Goal: Browse casually: Explore the website without a specific task or goal

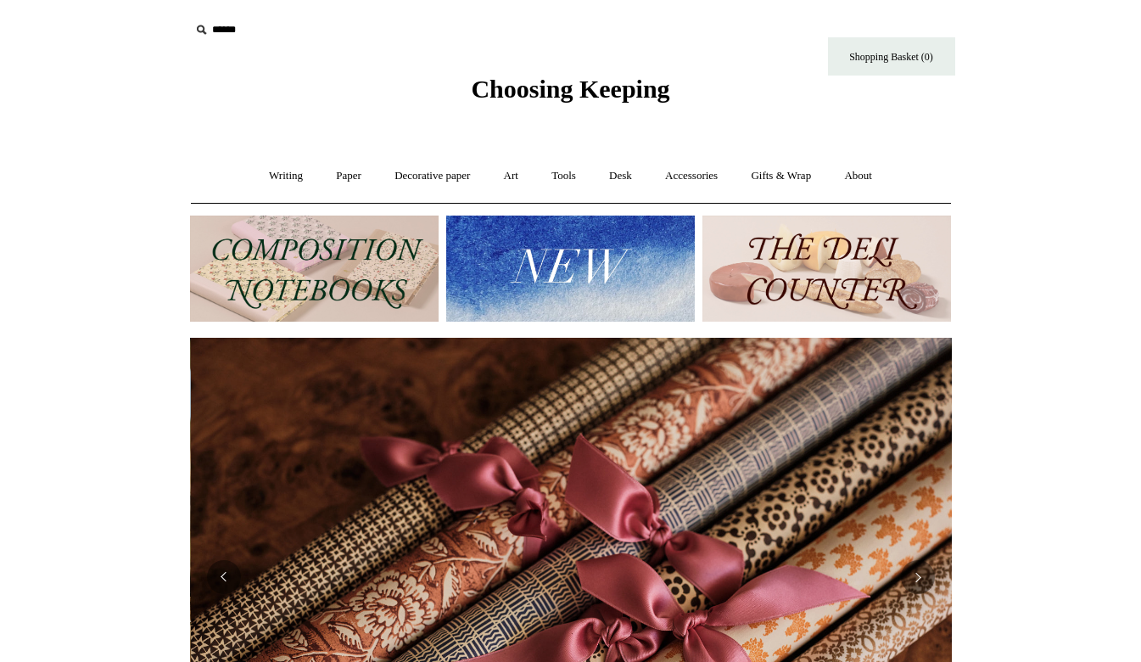
scroll to position [0, 1524]
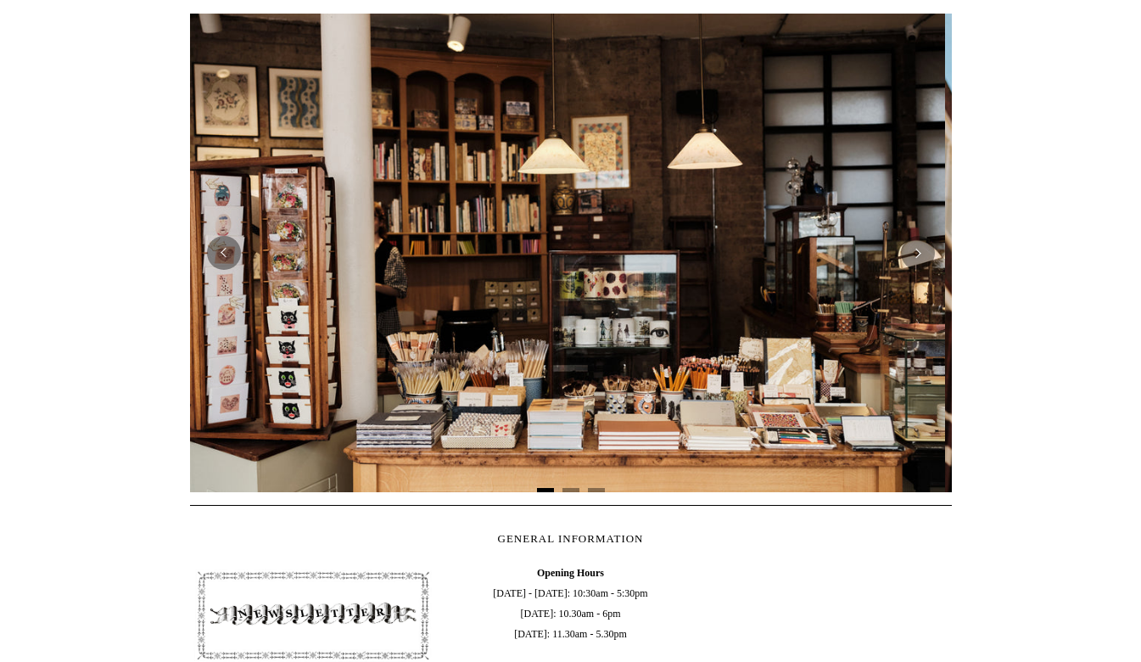
scroll to position [0, 0]
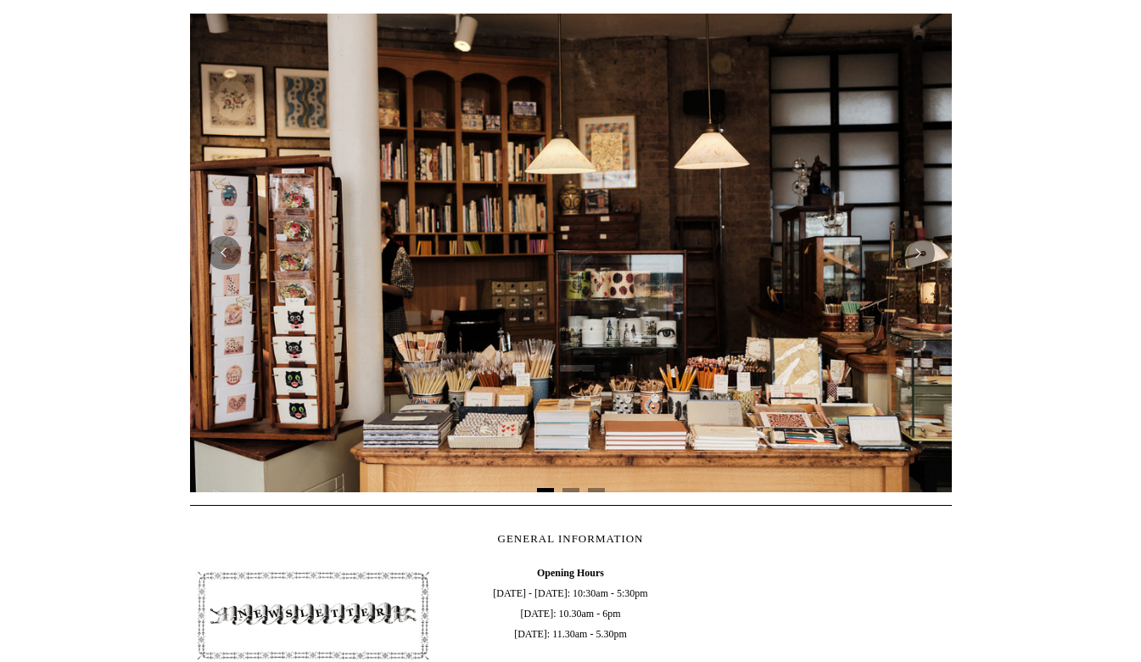
click at [732, 354] on img at bounding box center [571, 253] width 762 height 479
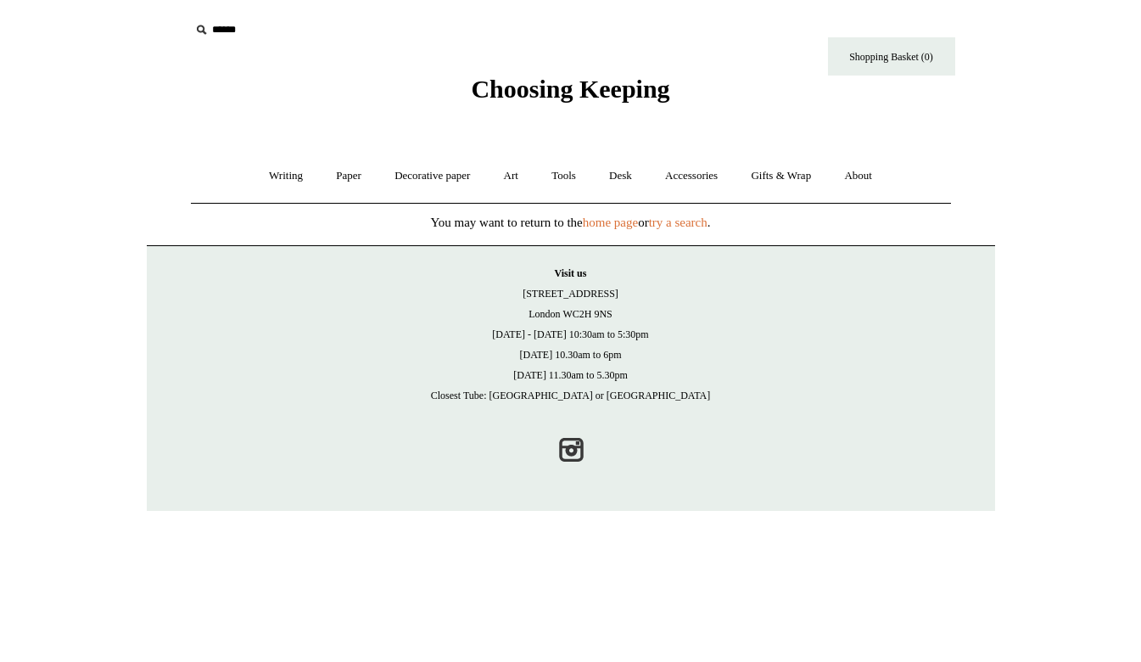
click at [278, 179] on link "Writing +" at bounding box center [286, 176] width 64 height 45
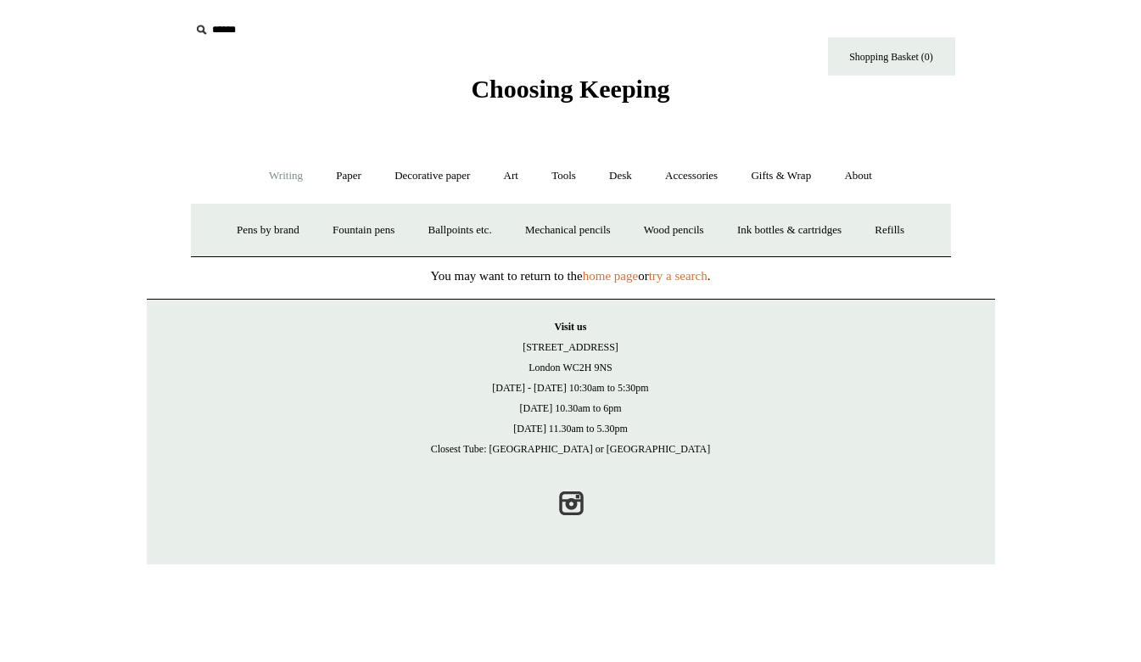
click at [255, 233] on link "Pens by brand +" at bounding box center [267, 230] width 93 height 45
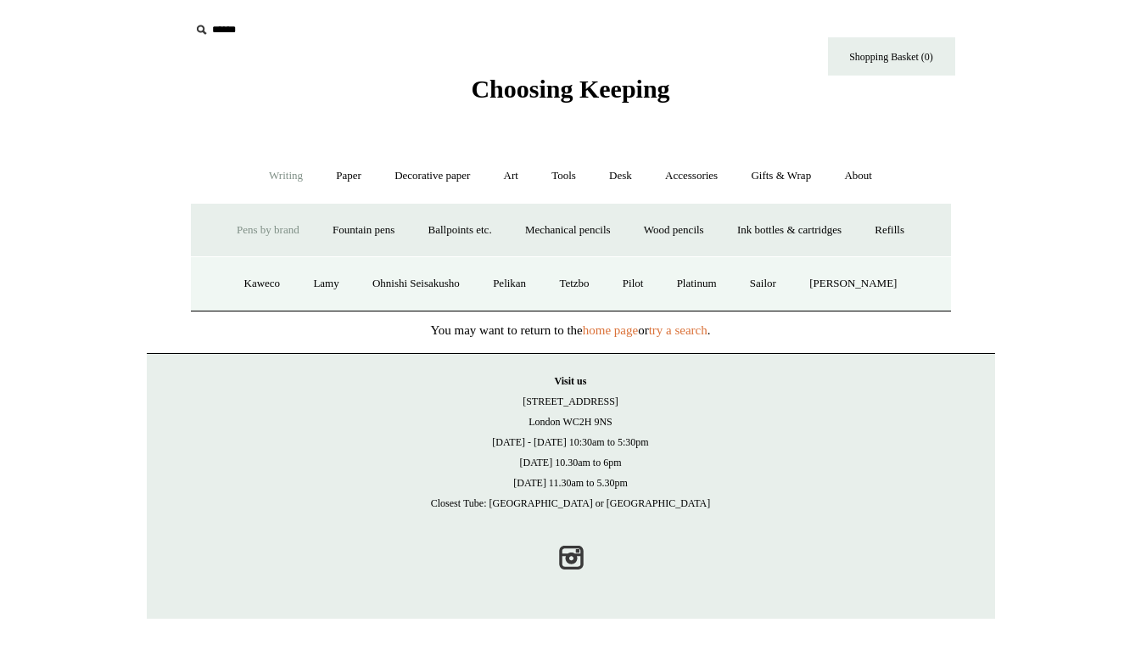
click at [472, 232] on link "Ballpoints etc. +" at bounding box center [460, 230] width 94 height 45
click at [460, 299] on link "Everyday & disposable" at bounding box center [460, 283] width 133 height 45
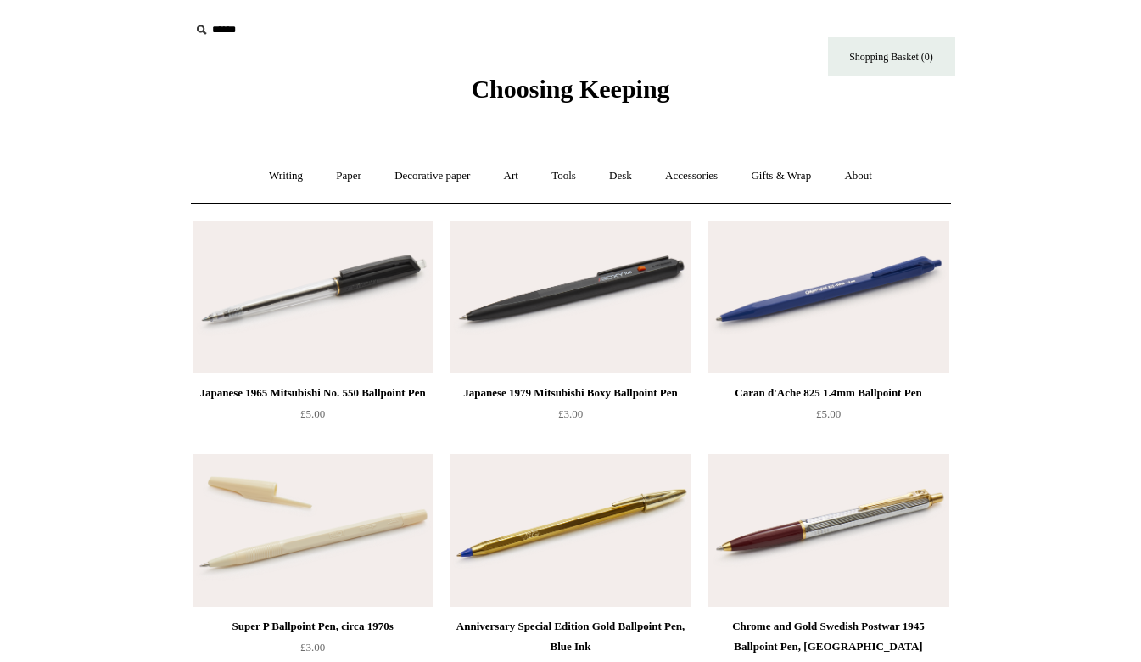
click at [293, 178] on link "Writing +" at bounding box center [286, 176] width 64 height 45
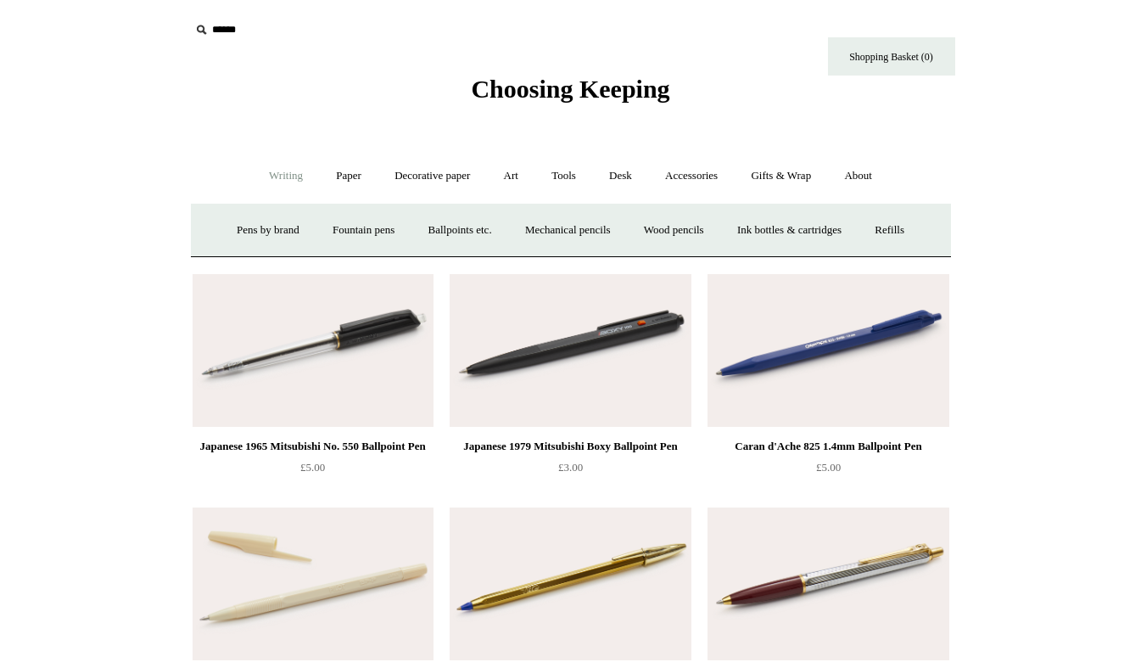
click at [350, 240] on link "Fountain pens +" at bounding box center [363, 230] width 92 height 45
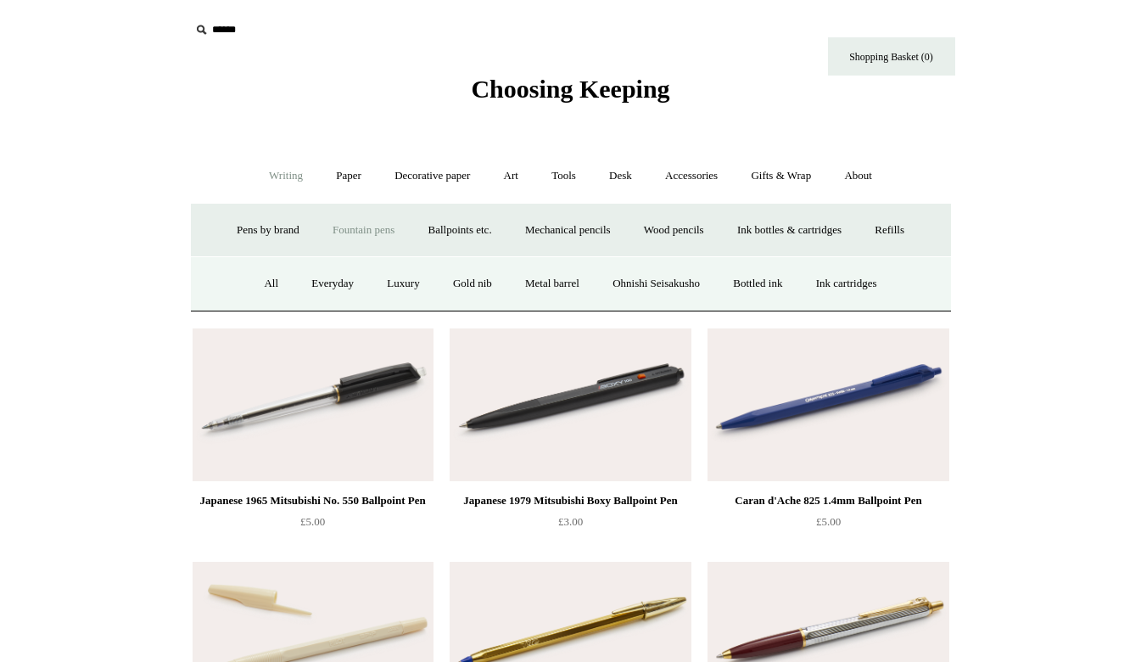
click at [368, 233] on link "Fountain pens -" at bounding box center [363, 230] width 92 height 45
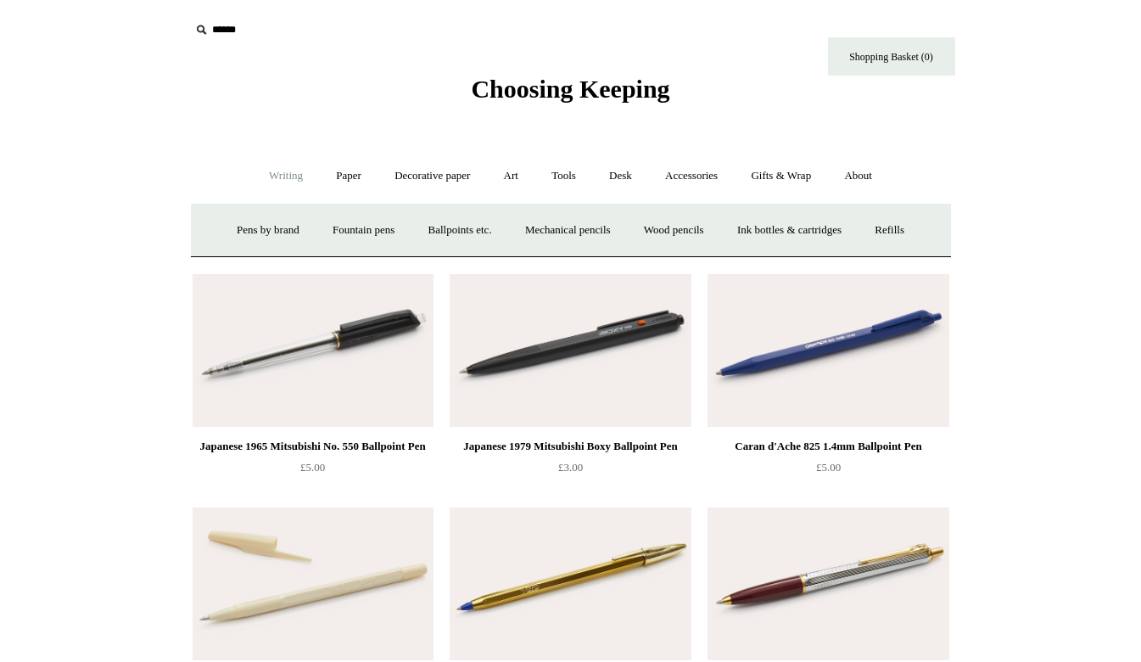
click at [357, 232] on link "Fountain pens +" at bounding box center [363, 230] width 92 height 45
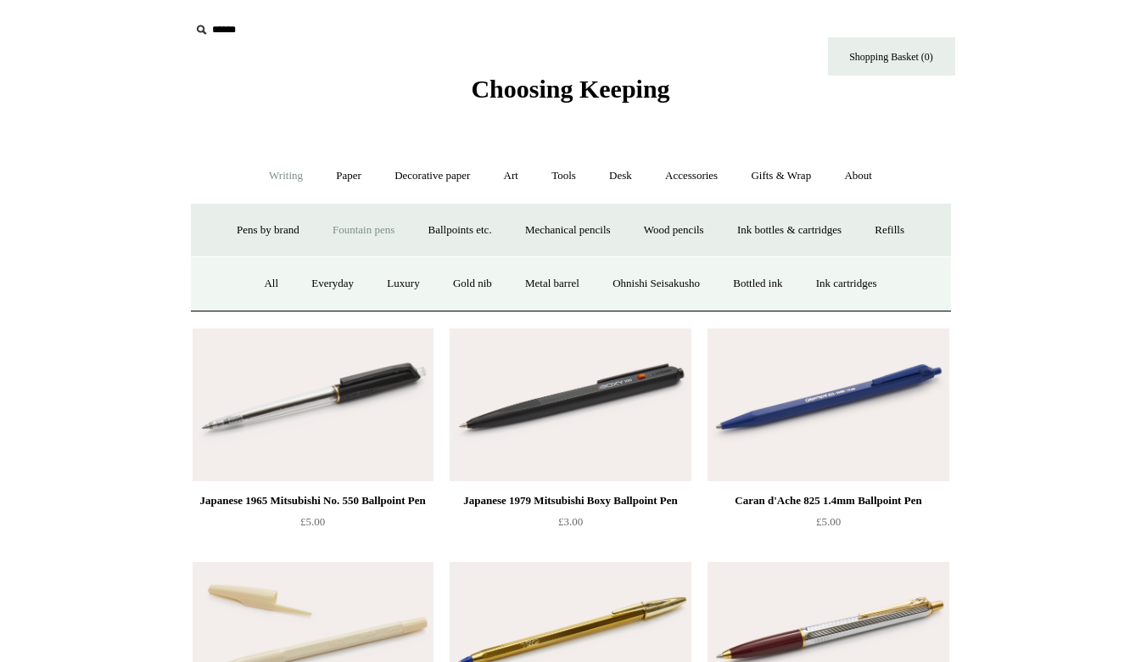
click at [255, 280] on link "All" at bounding box center [271, 283] width 45 height 45
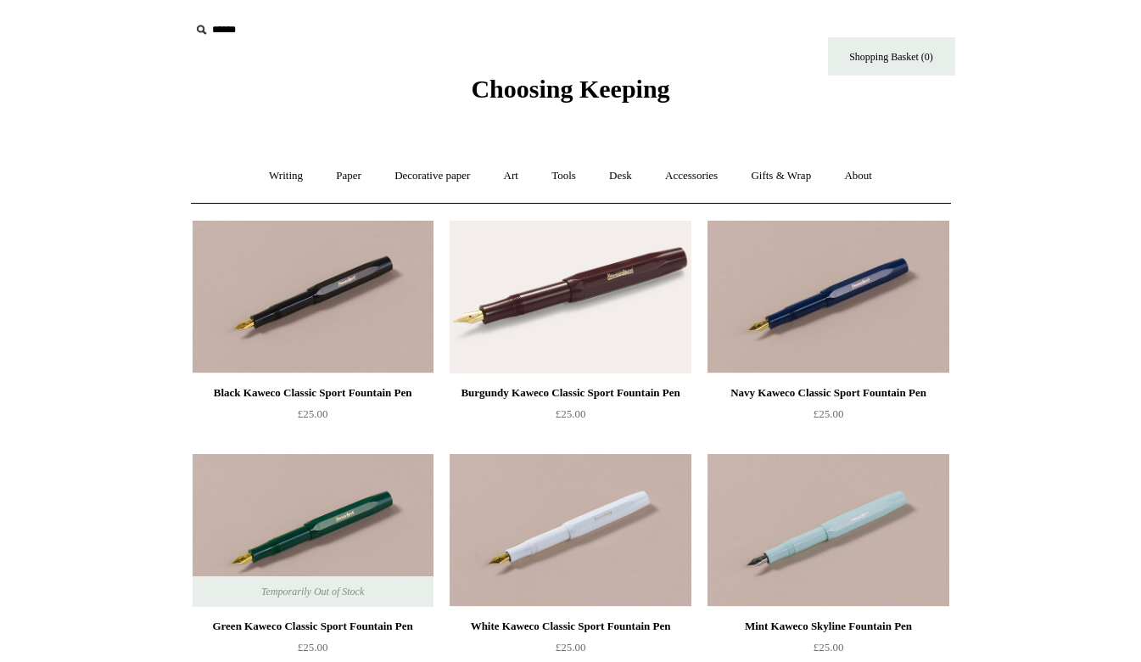
click at [272, 176] on link "Writing +" at bounding box center [286, 176] width 64 height 45
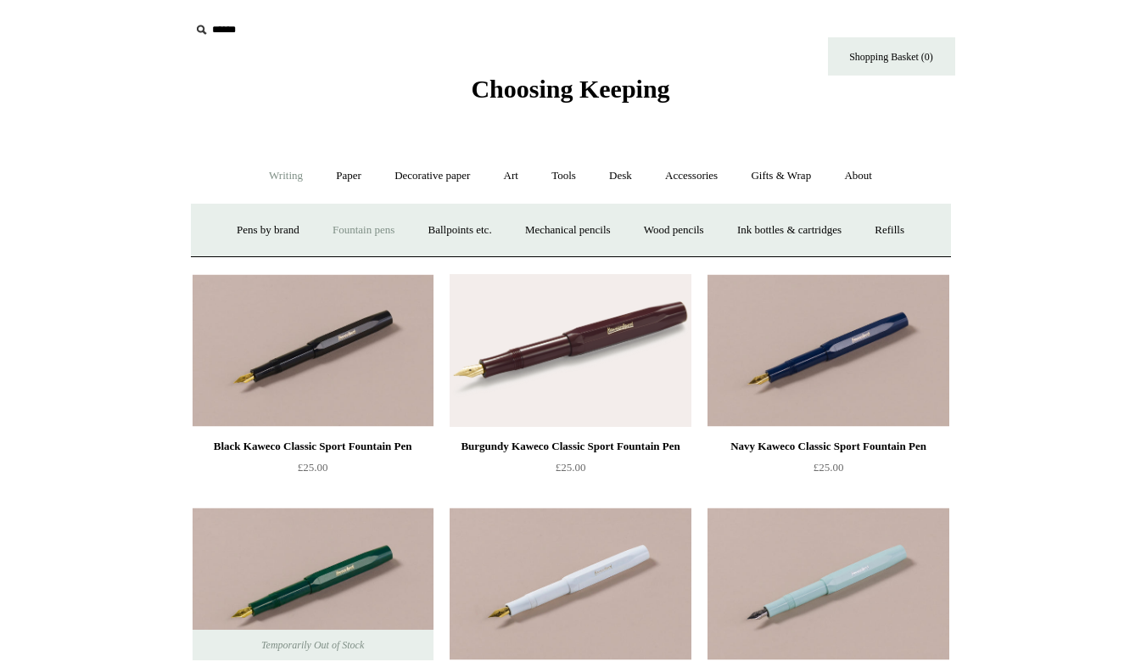
click at [367, 239] on link "Fountain pens +" at bounding box center [363, 230] width 92 height 45
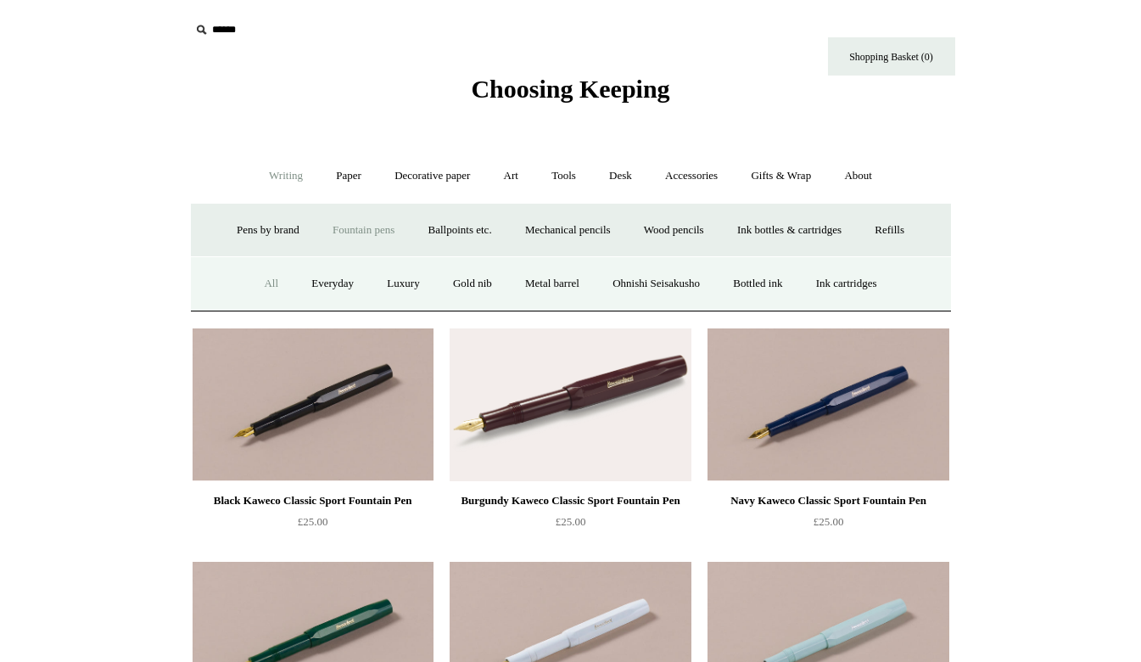
click at [391, 294] on link "Luxury" at bounding box center [403, 283] width 63 height 45
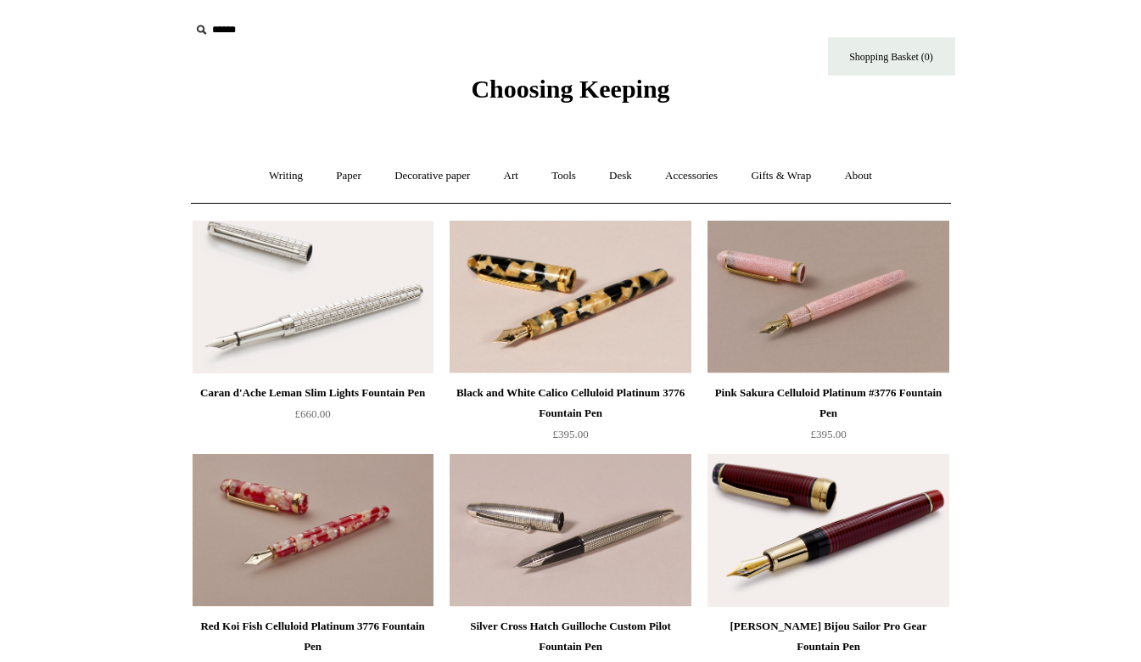
click at [275, 180] on link "Writing +" at bounding box center [286, 176] width 64 height 45
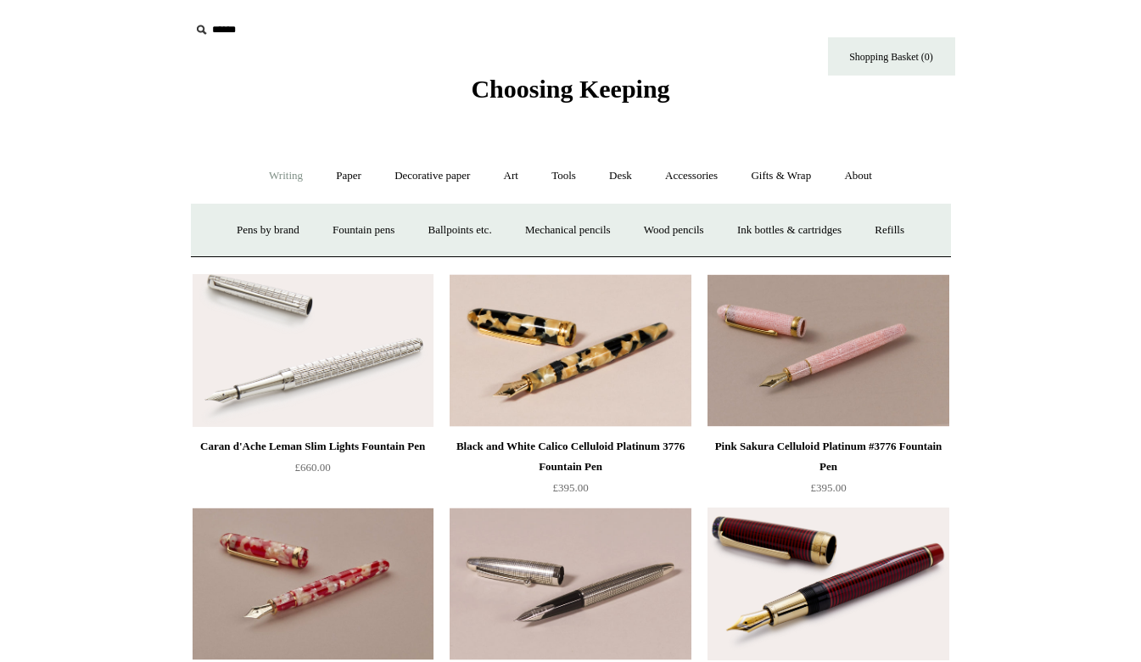
click at [362, 229] on link "Fountain pens +" at bounding box center [363, 230] width 92 height 45
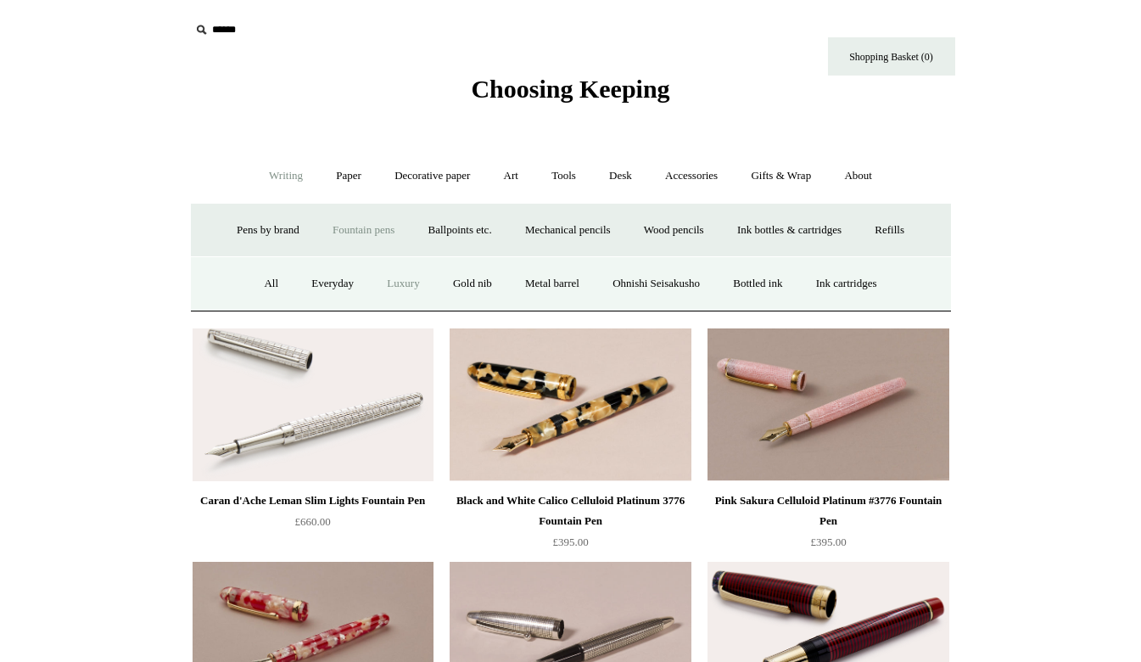
click at [309, 293] on link "Everyday" at bounding box center [332, 283] width 73 height 45
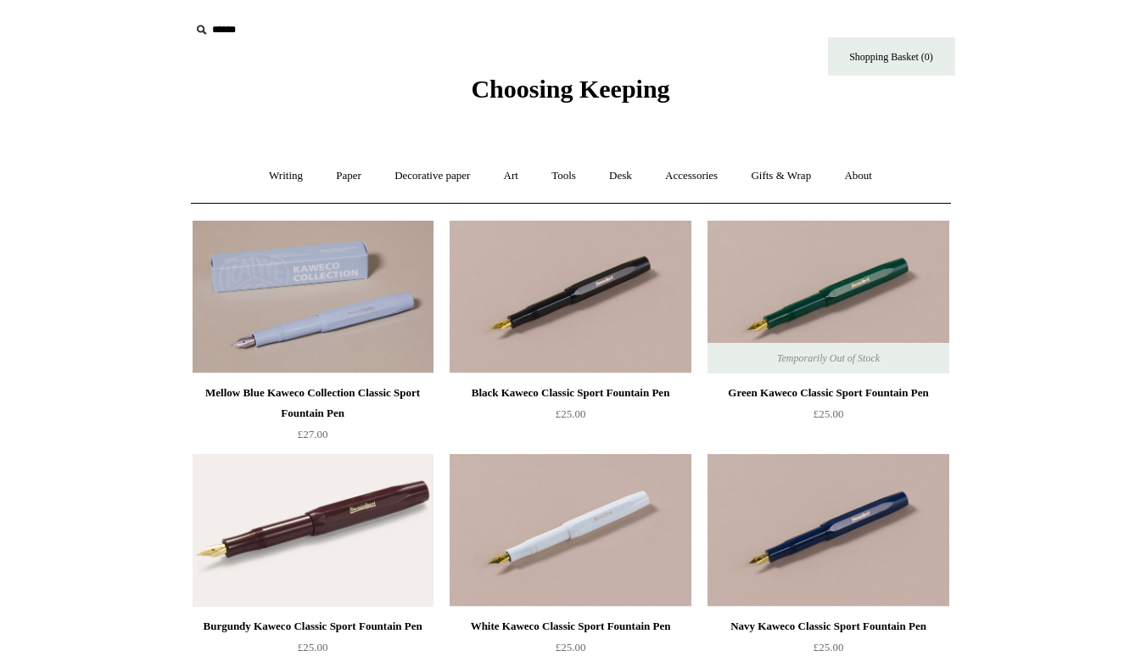
click at [283, 170] on link "Writing +" at bounding box center [286, 176] width 64 height 45
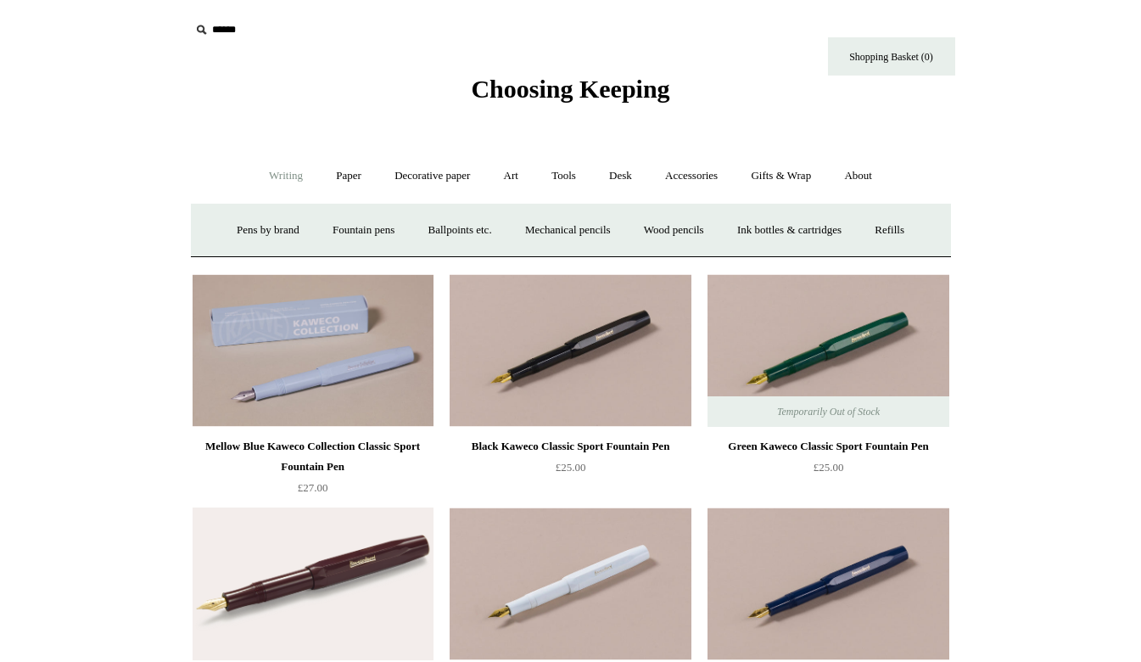
click at [342, 175] on link "Paper +" at bounding box center [349, 176] width 56 height 45
click at [423, 233] on link "📆 Dated Diaries 📆" at bounding box center [437, 230] width 124 height 45
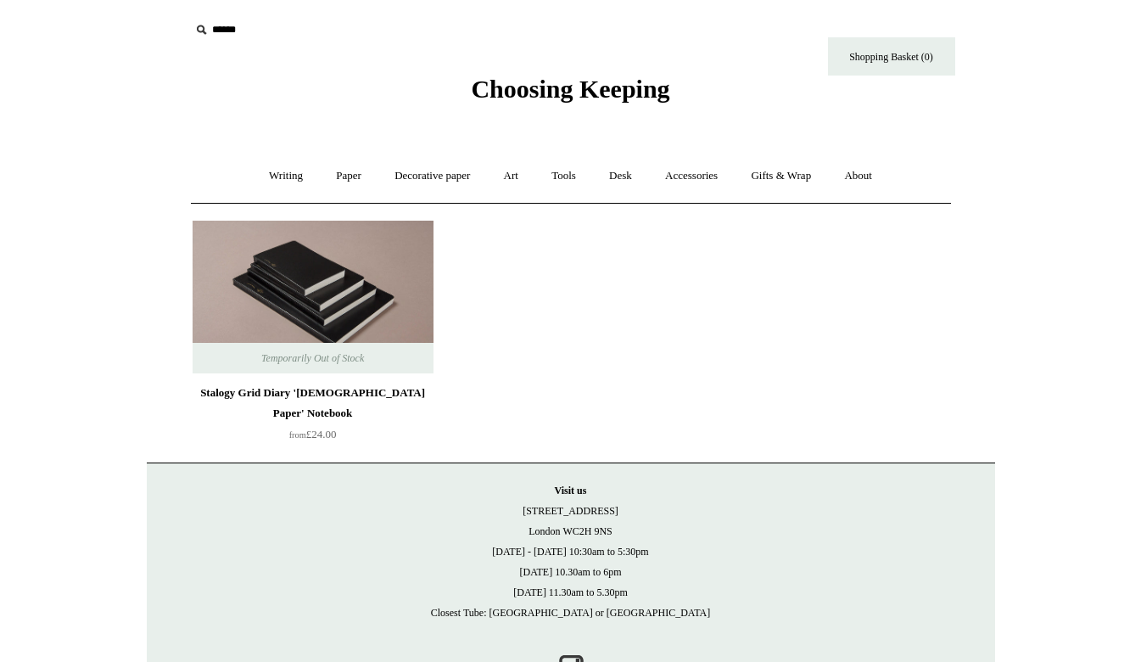
click at [340, 190] on link "Paper +" at bounding box center [349, 176] width 56 height 45
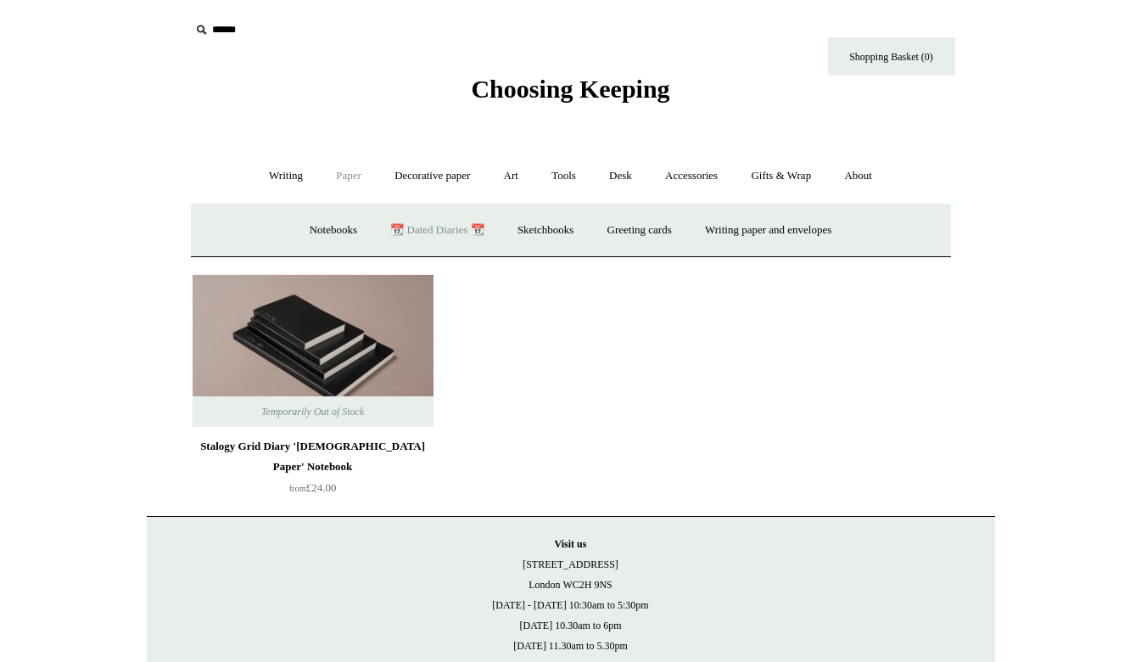
click at [312, 244] on link "Notebooks +" at bounding box center [333, 230] width 78 height 45
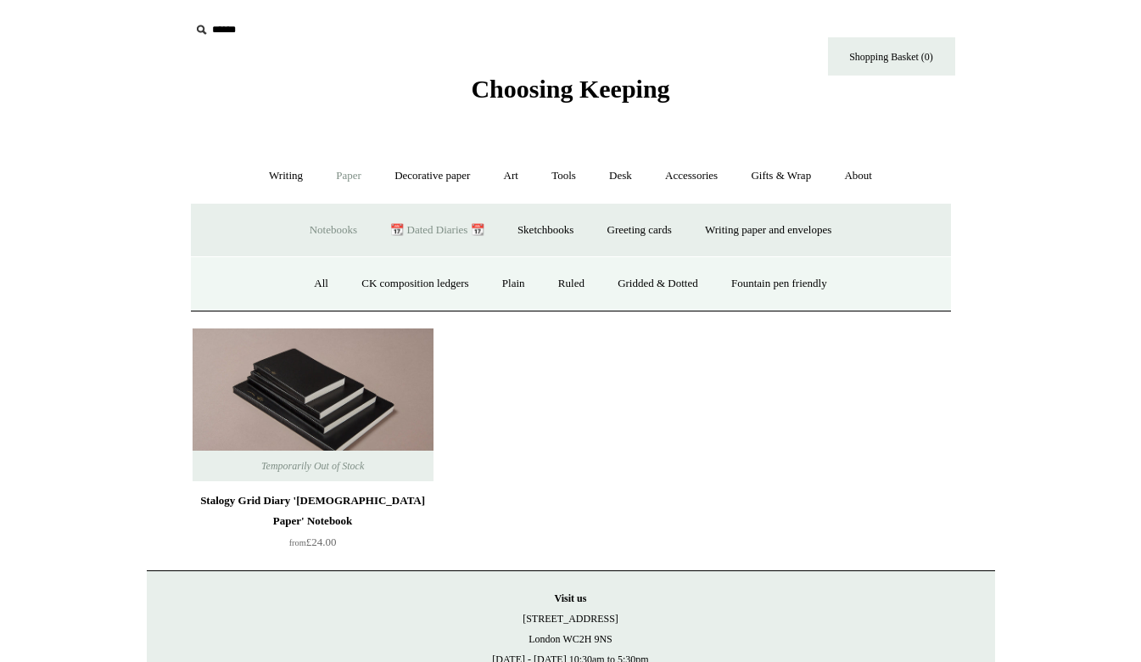
click at [670, 288] on link "Gridded & Dotted" at bounding box center [657, 283] width 111 height 45
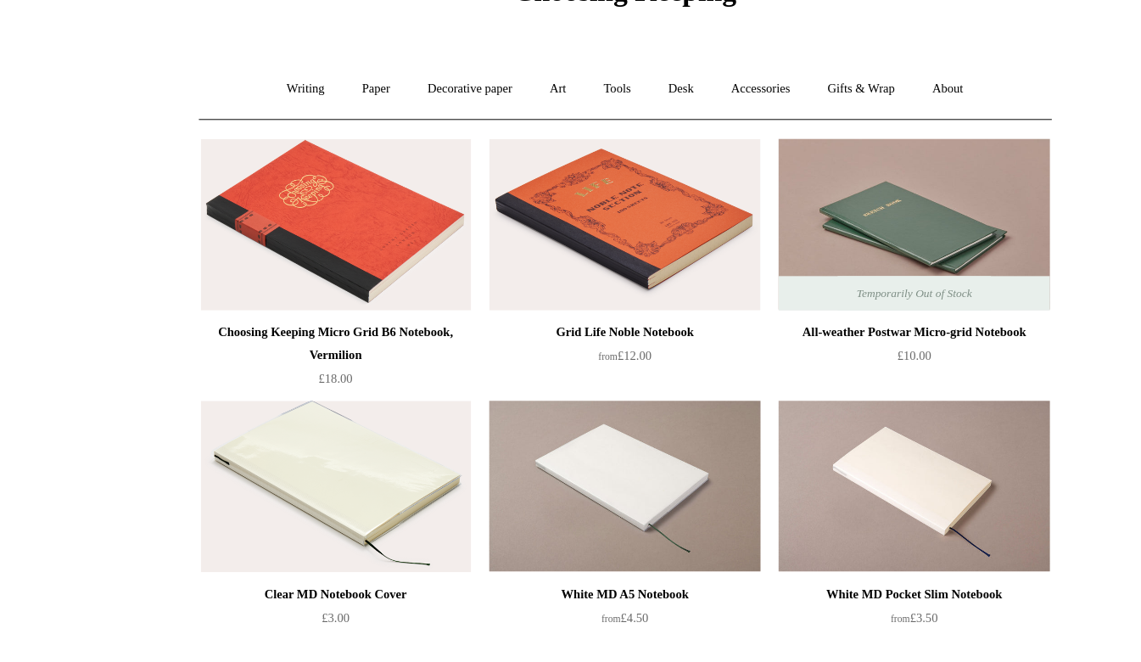
scroll to position [96, 0]
click at [344, 231] on img at bounding box center [313, 201] width 241 height 153
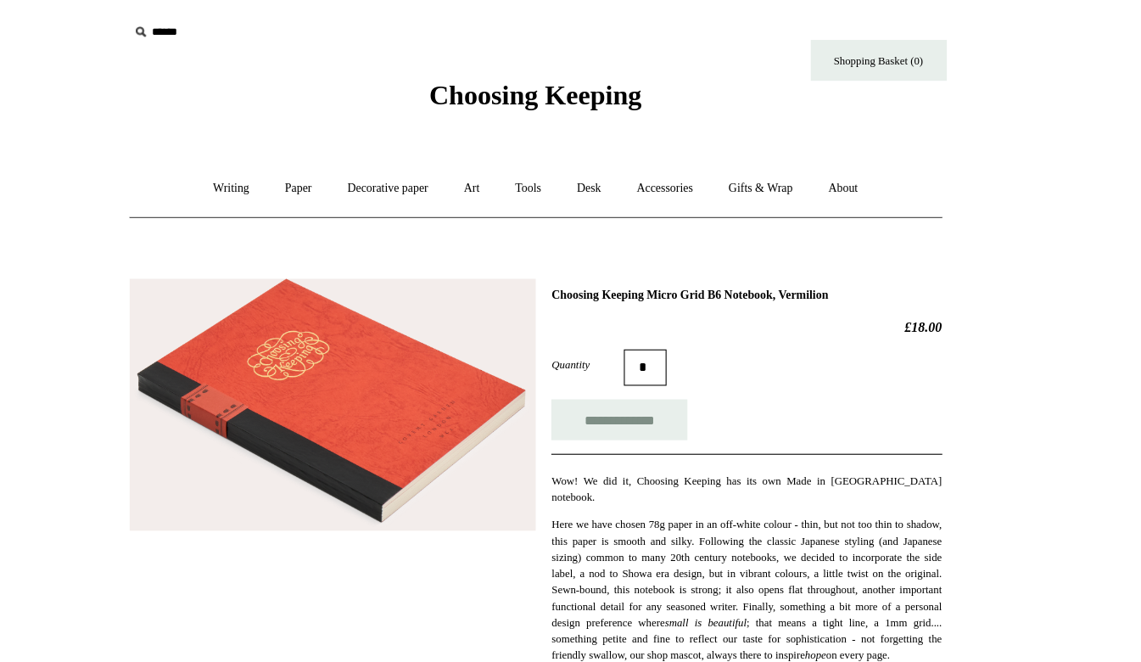
click at [451, 415] on img at bounding box center [381, 378] width 380 height 236
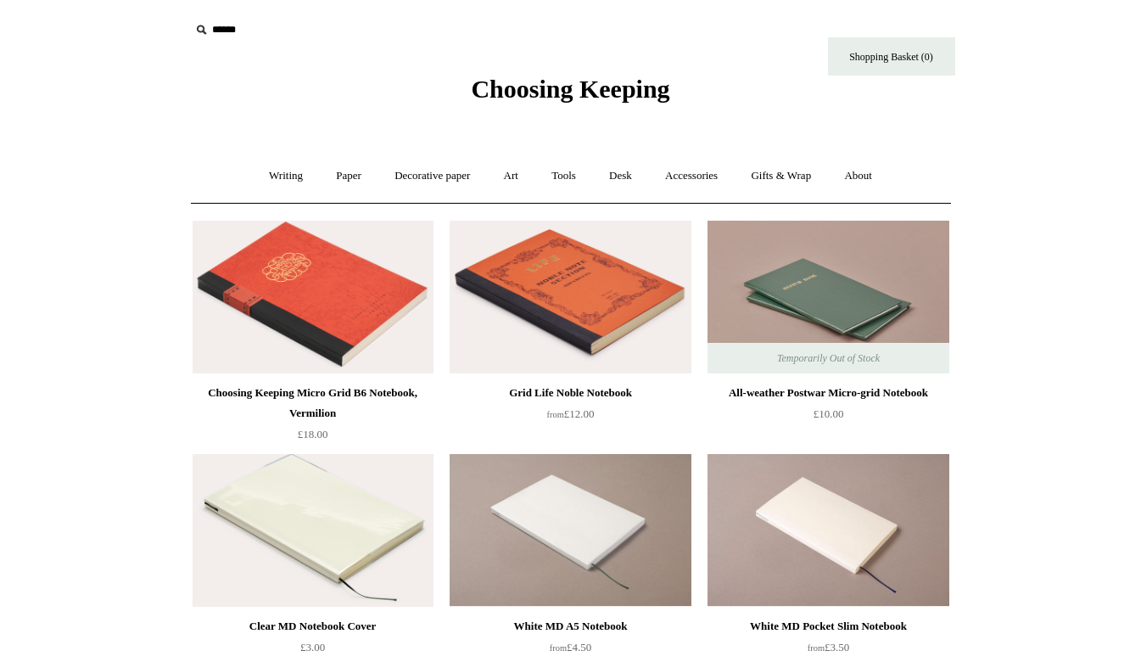
scroll to position [96, 0]
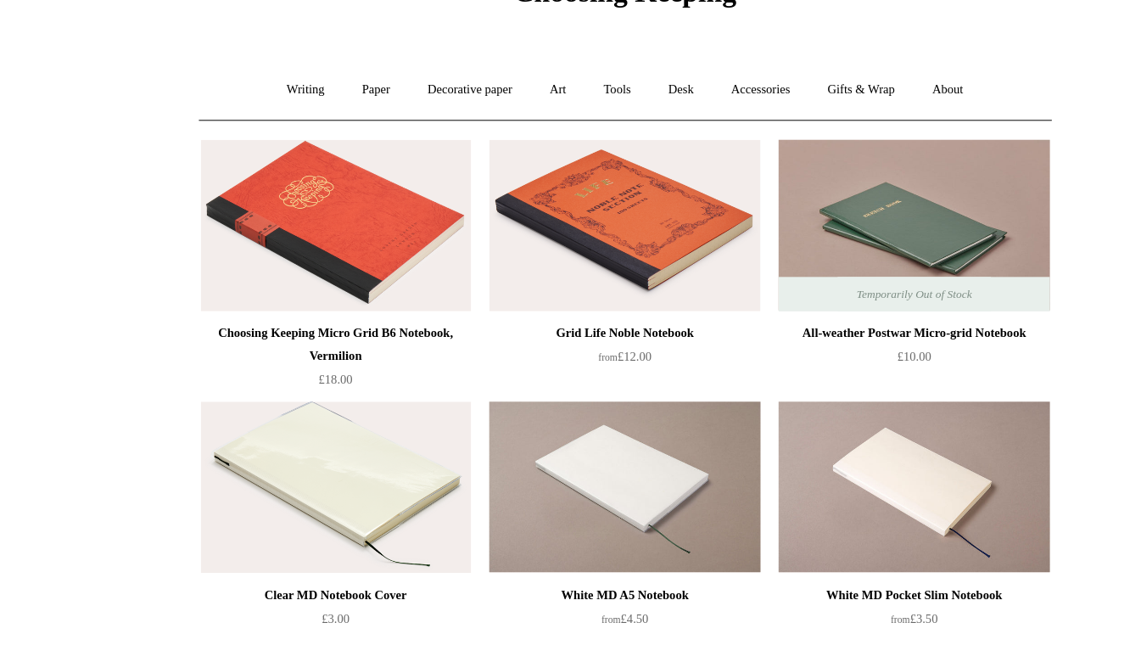
click at [616, 304] on div "Grid Life Noble Notebook" at bounding box center [570, 297] width 232 height 20
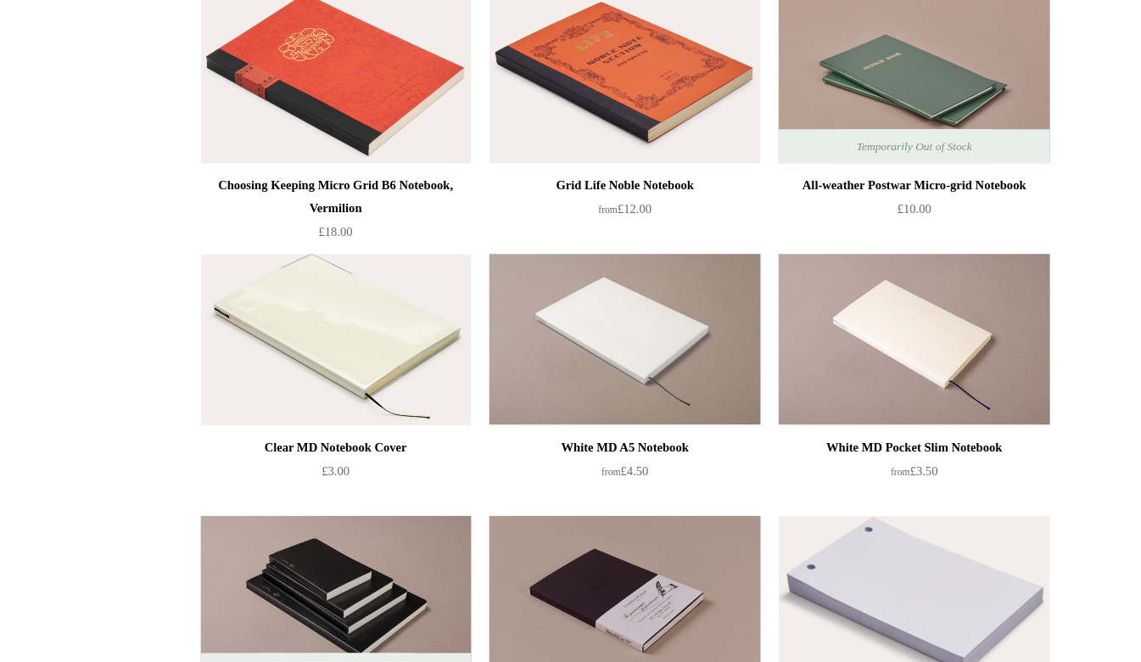
scroll to position [0, 0]
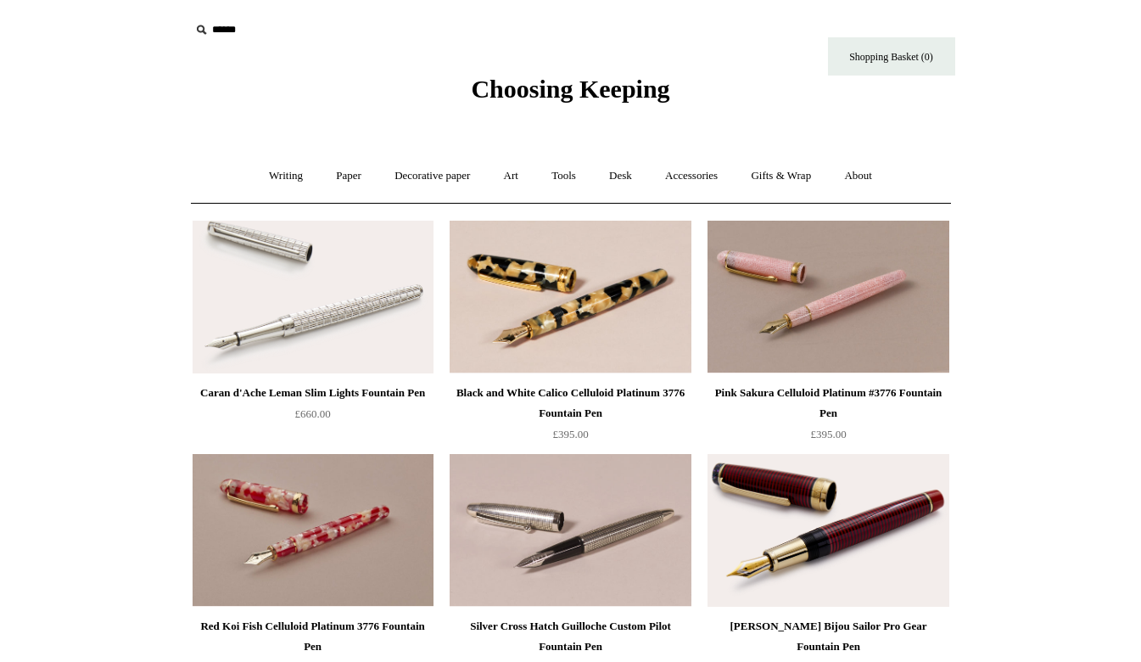
click at [616, 183] on link "Desk +" at bounding box center [620, 176] width 53 height 45
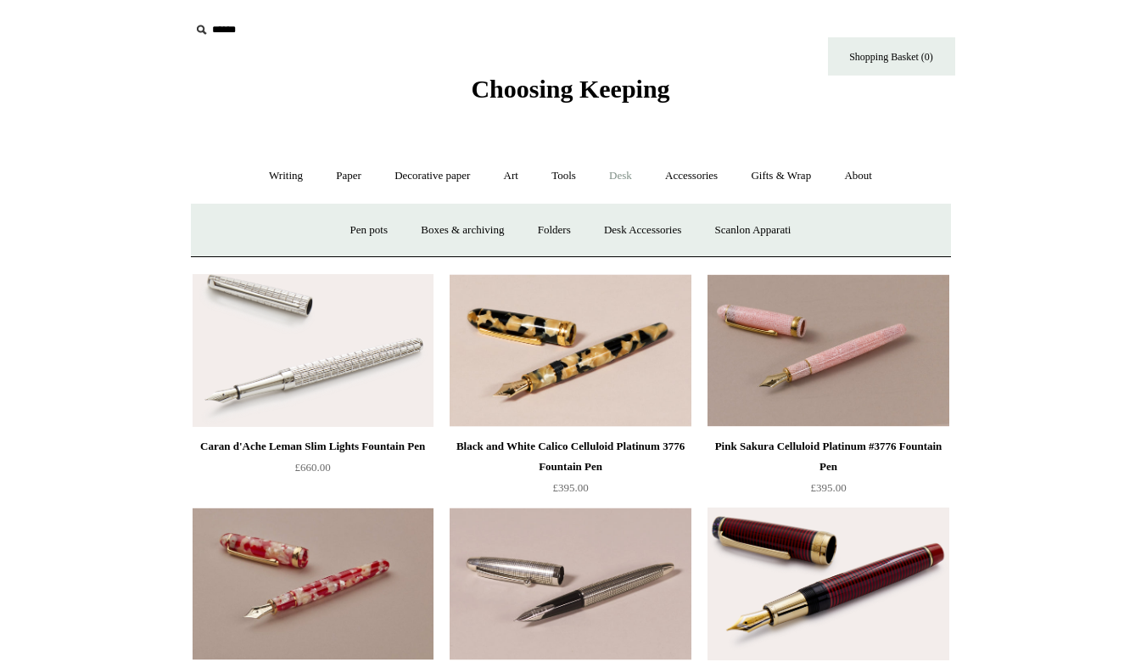
click at [703, 182] on link "Accessories +" at bounding box center [691, 176] width 83 height 45
click at [701, 187] on link "Accessories -" at bounding box center [691, 176] width 83 height 45
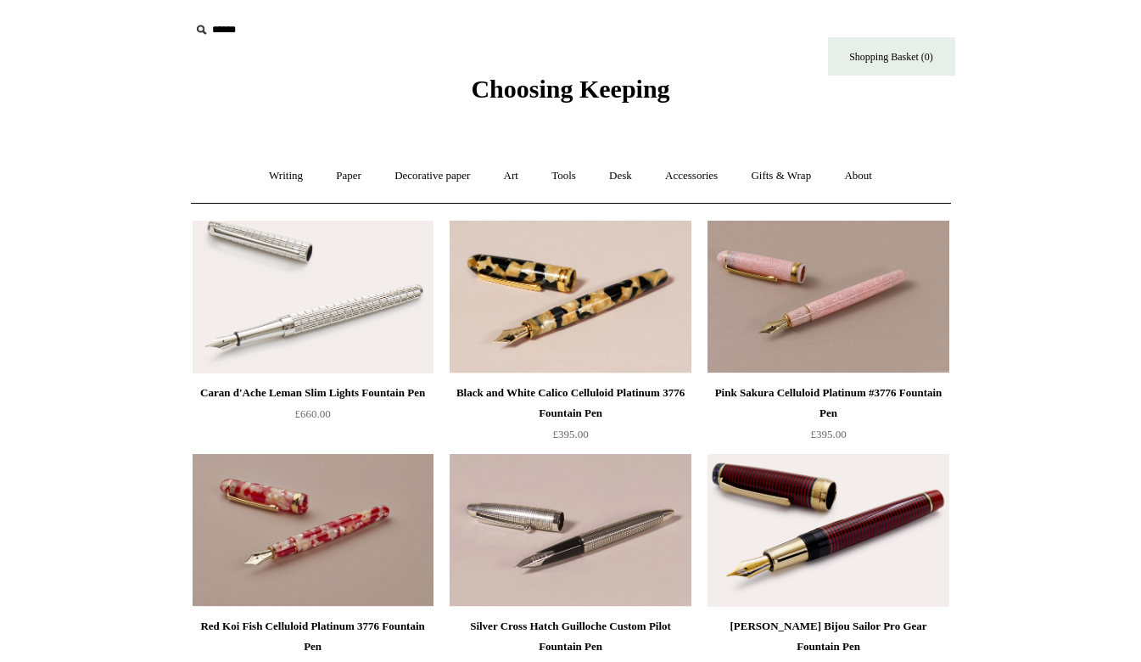
click at [692, 177] on link "Accessories +" at bounding box center [691, 176] width 83 height 45
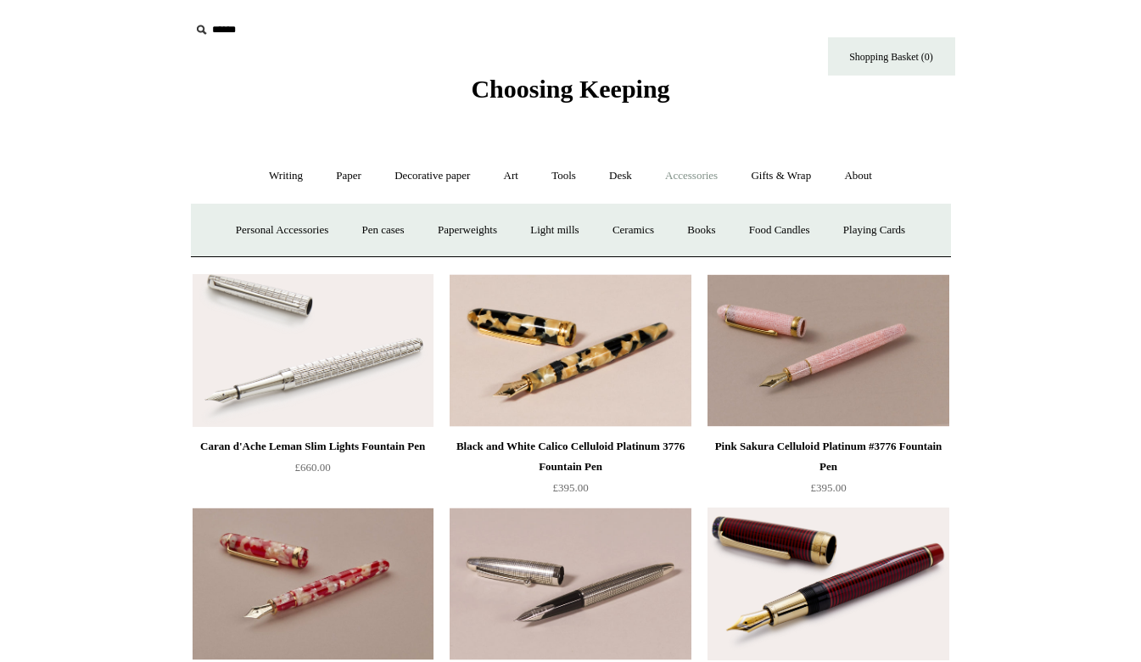
click at [894, 238] on link "Playing Cards" at bounding box center [874, 230] width 92 height 45
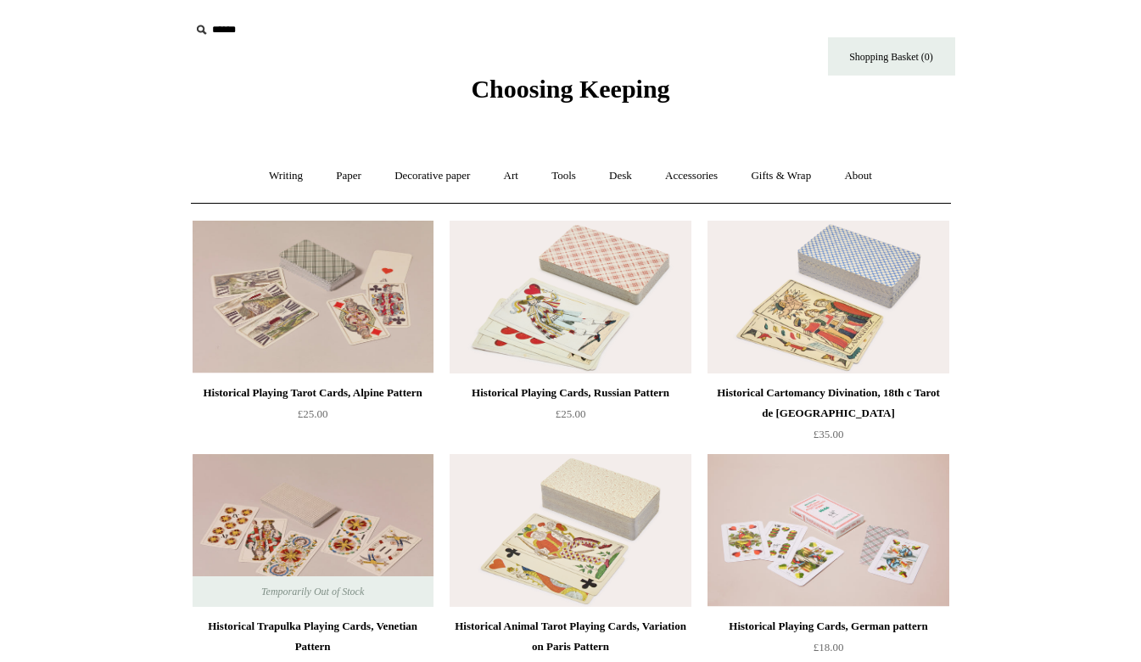
scroll to position [56, 0]
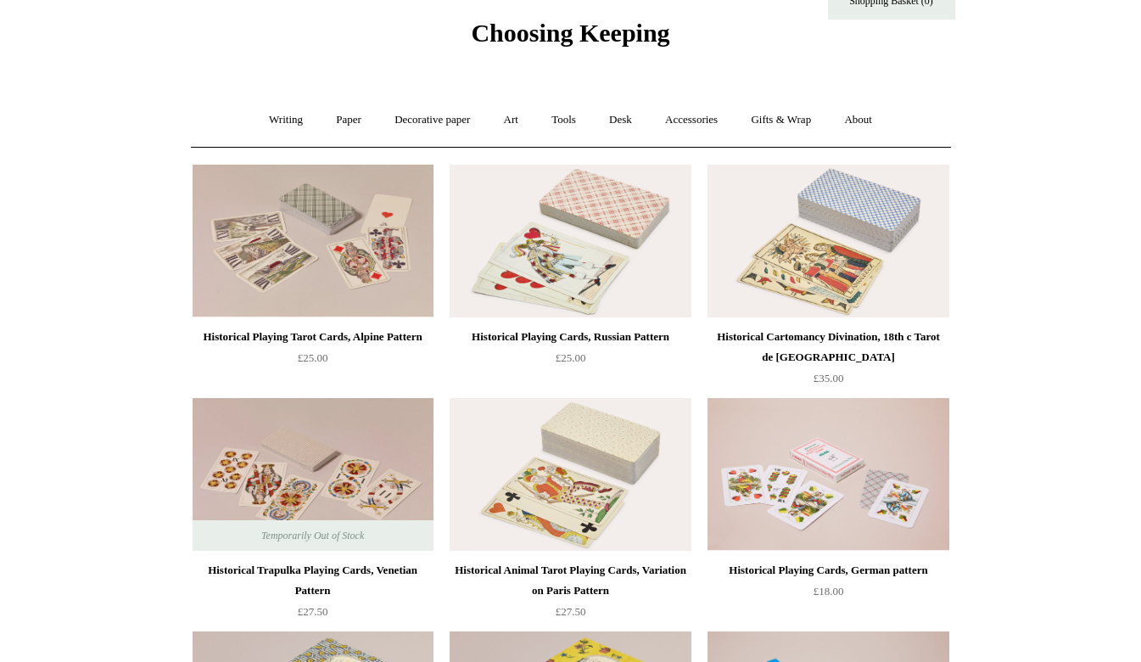
click at [1070, 105] on html "Menu Choosing Keeping * Shipping Information Shopping Basket (0) * ⤺ + +" at bounding box center [570, 541] width 1141 height 1195
